Goal: Task Accomplishment & Management: Complete application form

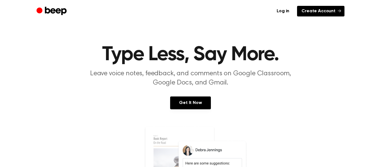
click at [315, 16] on link "Create Account" at bounding box center [320, 11] width 47 height 11
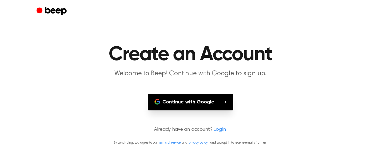
click at [220, 99] on button "Continue with Google" at bounding box center [190, 102] width 85 height 16
click at [212, 103] on button "Continue with Google" at bounding box center [190, 102] width 85 height 16
click at [166, 98] on button "Continue with Google" at bounding box center [190, 102] width 85 height 16
click at [204, 99] on button "Continue with Google" at bounding box center [190, 102] width 85 height 16
click at [192, 107] on button "Continue with Google" at bounding box center [190, 102] width 85 height 16
